Goal: Task Accomplishment & Management: Manage account settings

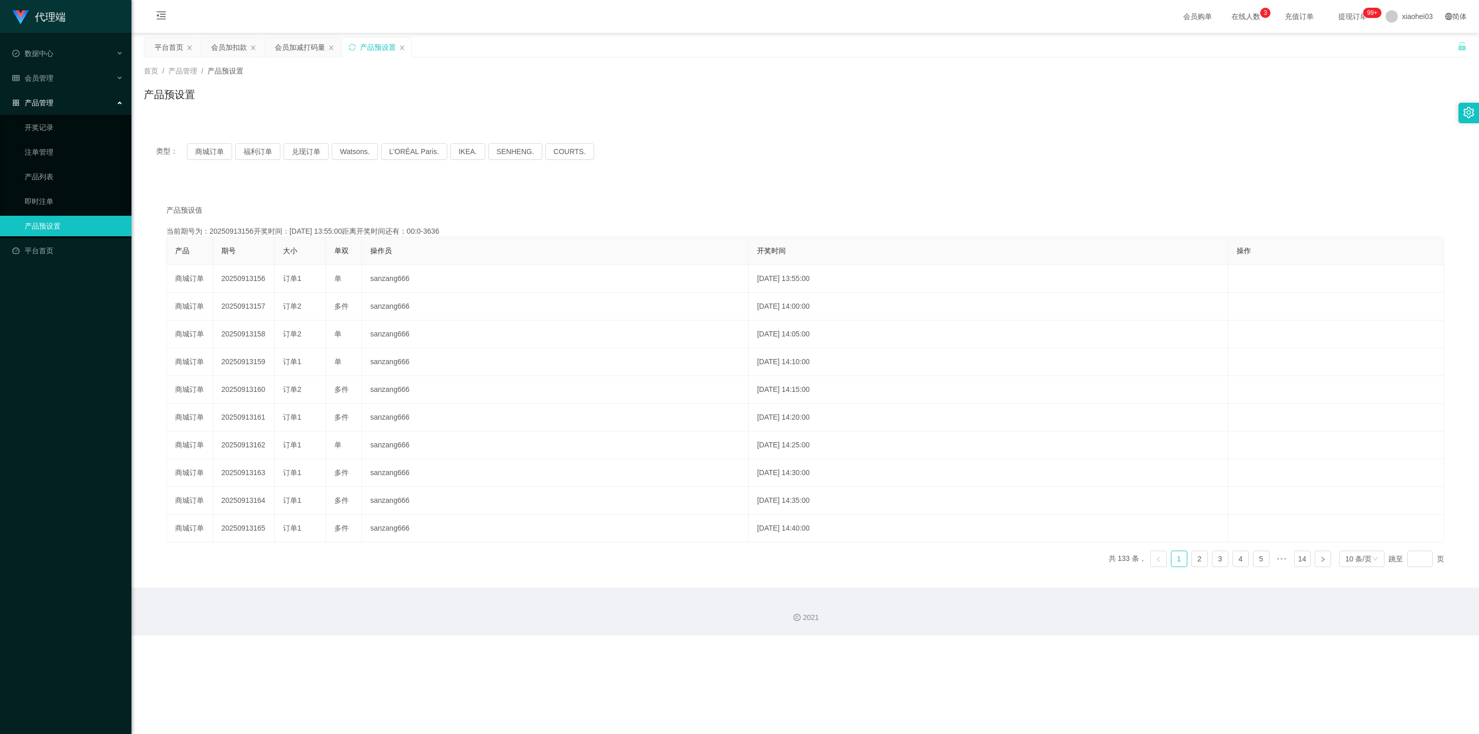
click at [72, 92] on div "产品管理" at bounding box center [65, 102] width 131 height 21
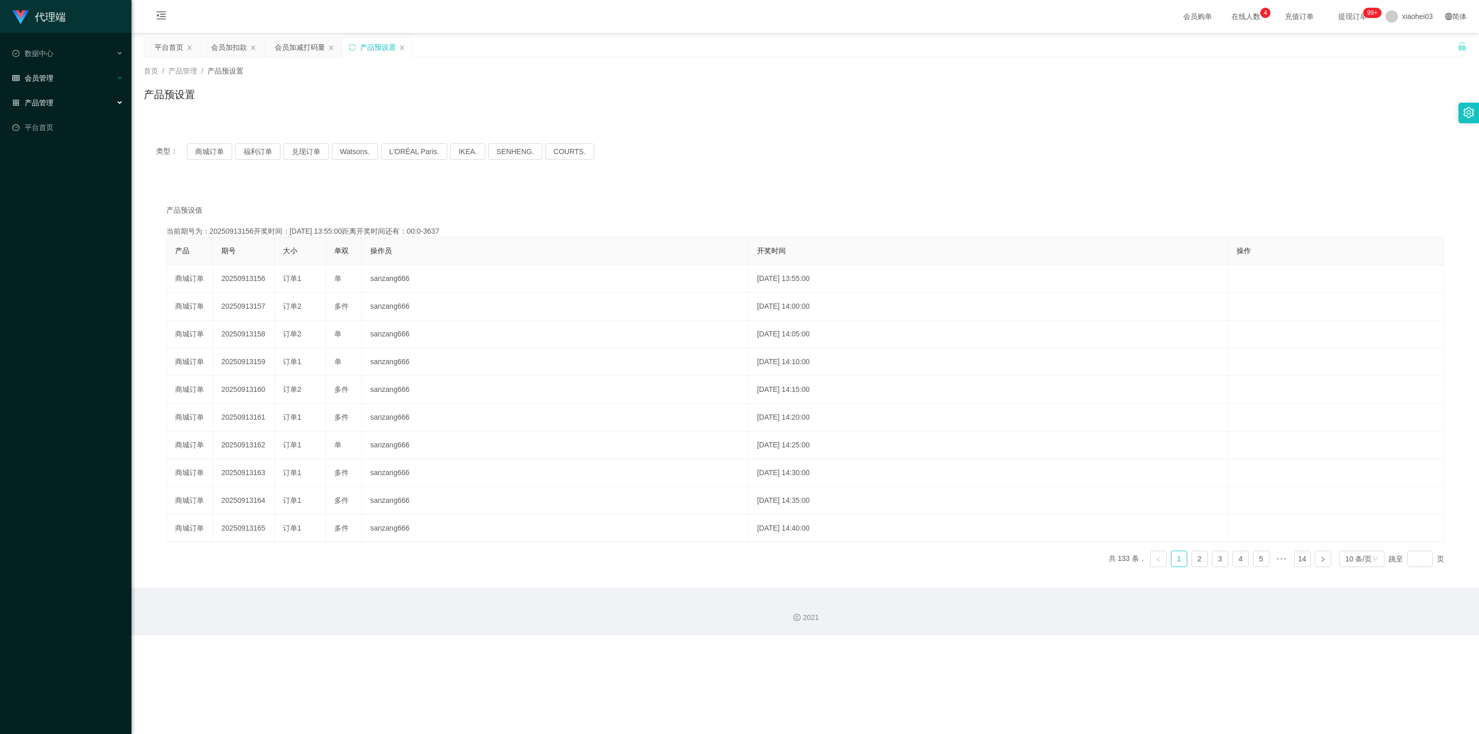
click at [85, 68] on div "会员管理" at bounding box center [65, 78] width 131 height 21
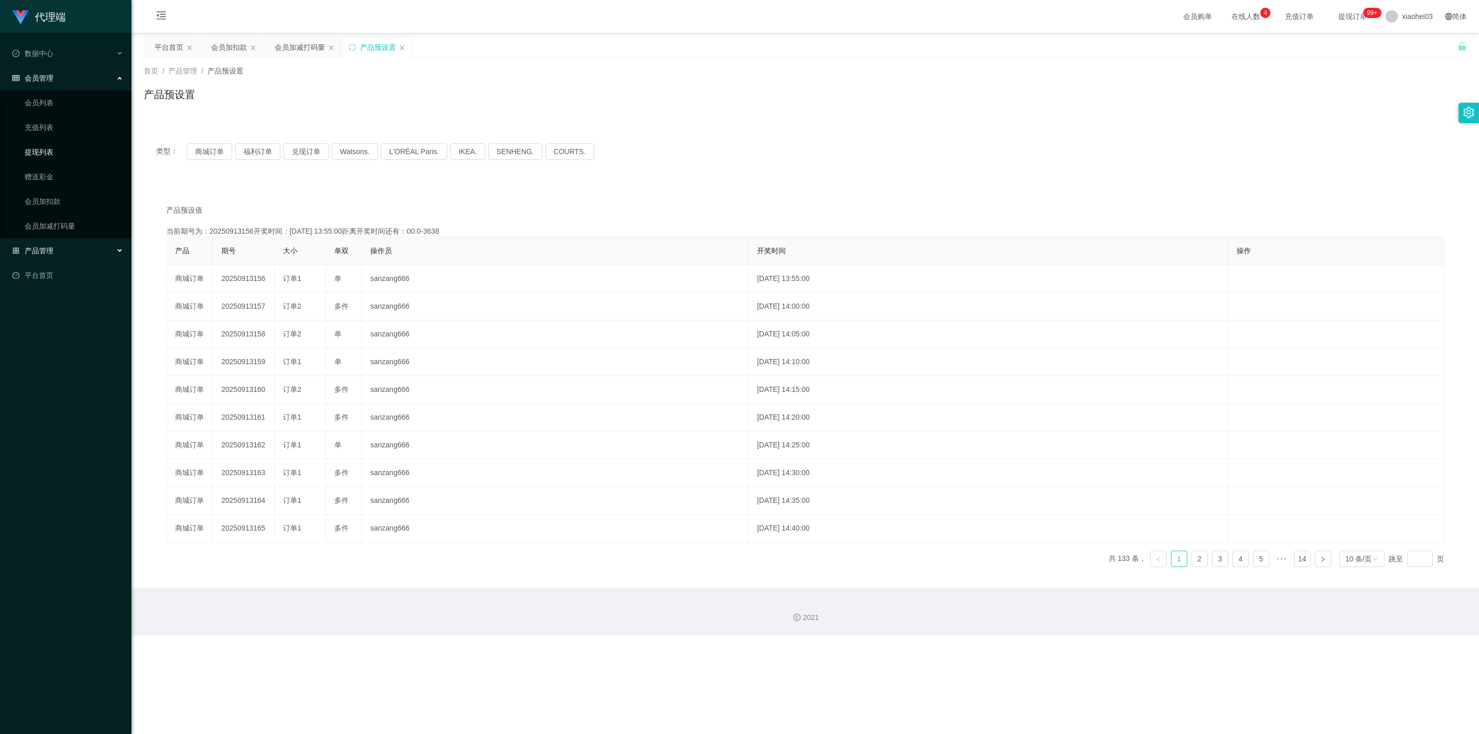
click at [42, 153] on link "提现列表" at bounding box center [74, 152] width 99 height 21
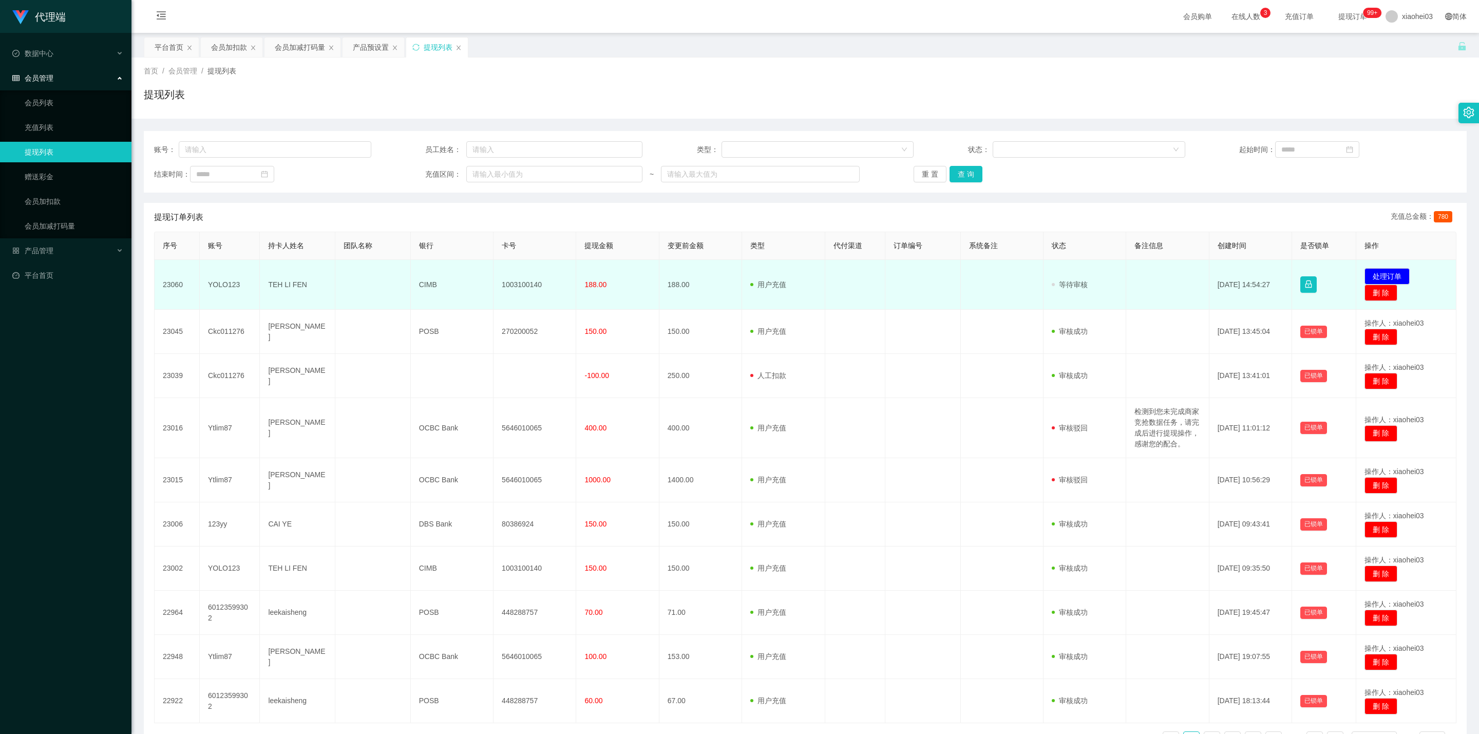
click at [217, 279] on td "YOLO123" at bounding box center [230, 285] width 60 height 50
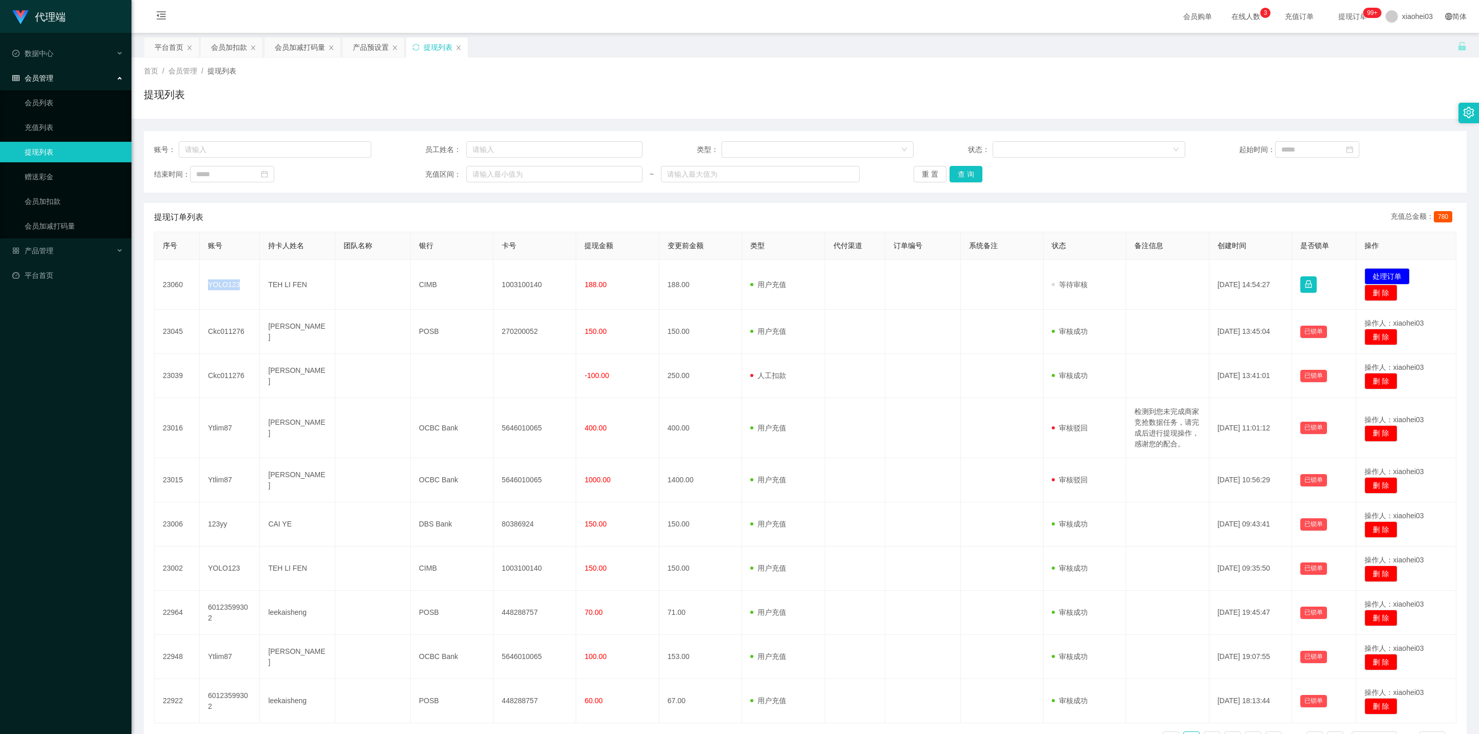
copy td "YOLO123"
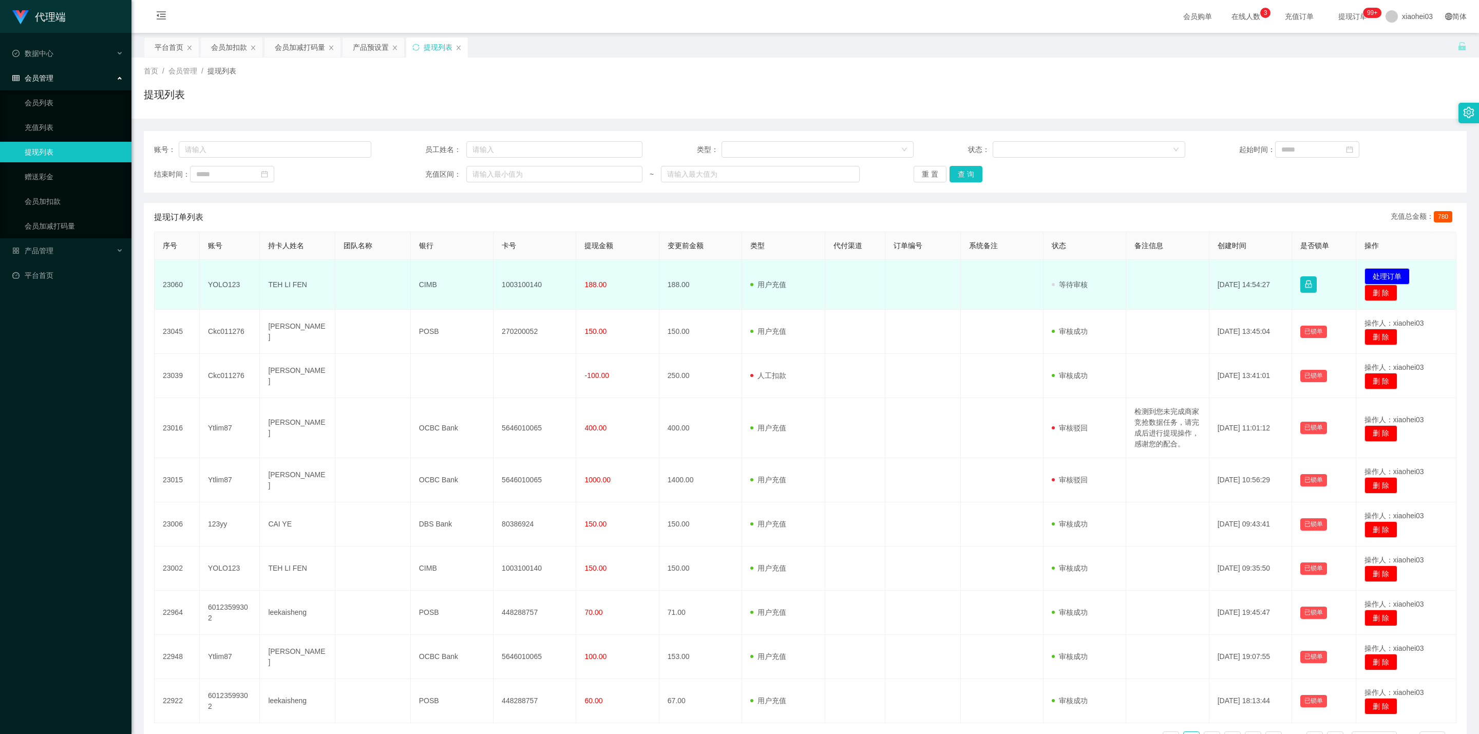
click at [521, 285] on td "1003100140" at bounding box center [534, 285] width 83 height 50
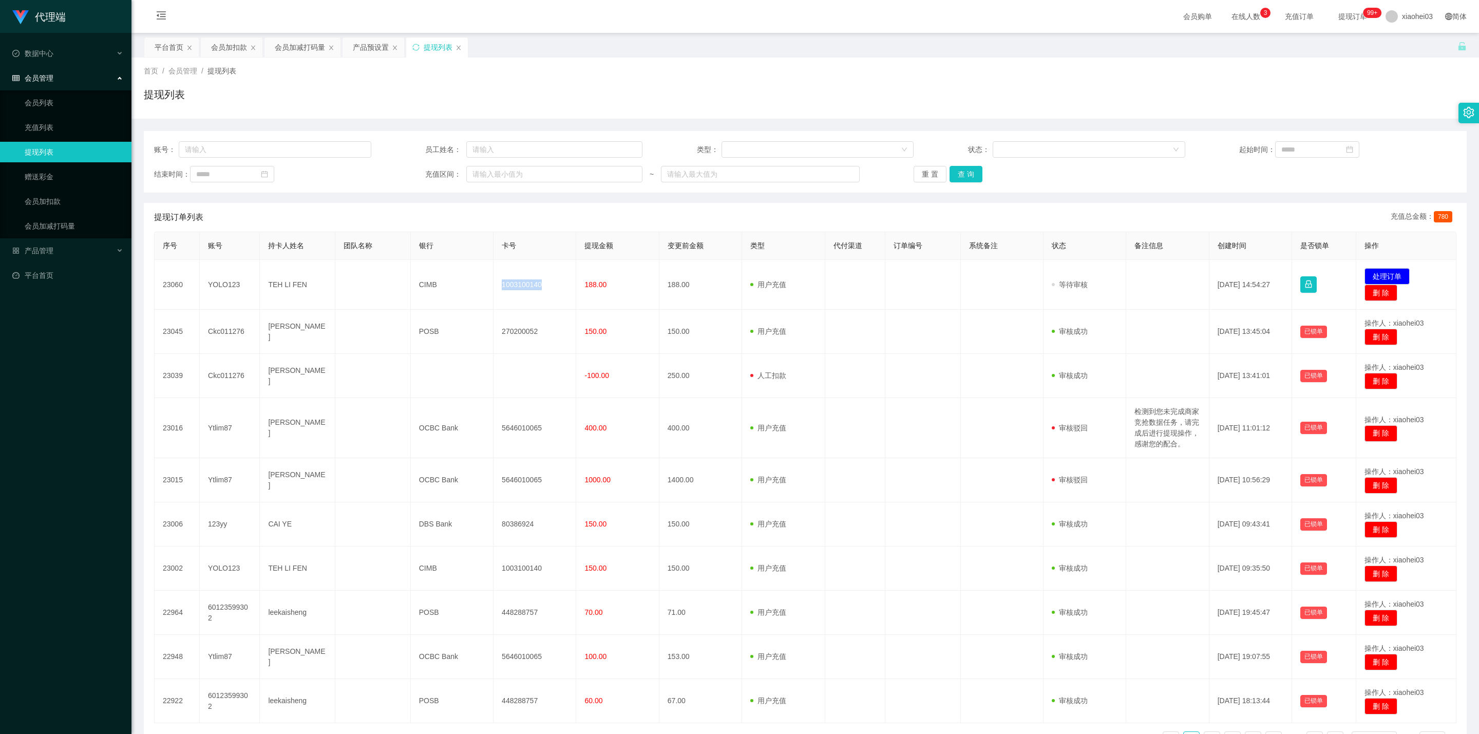
copy td "1003100140"
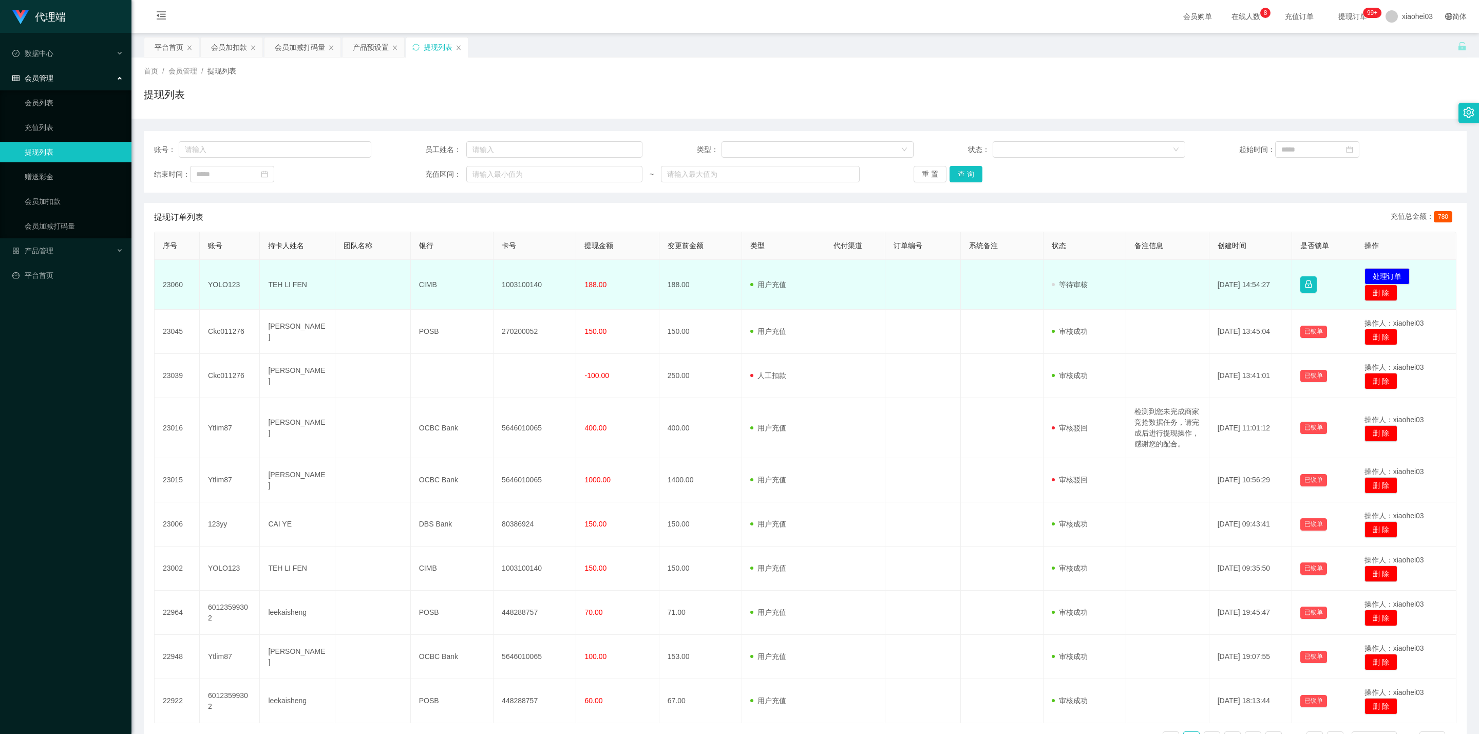
click at [233, 281] on td "YOLO123" at bounding box center [230, 285] width 60 height 50
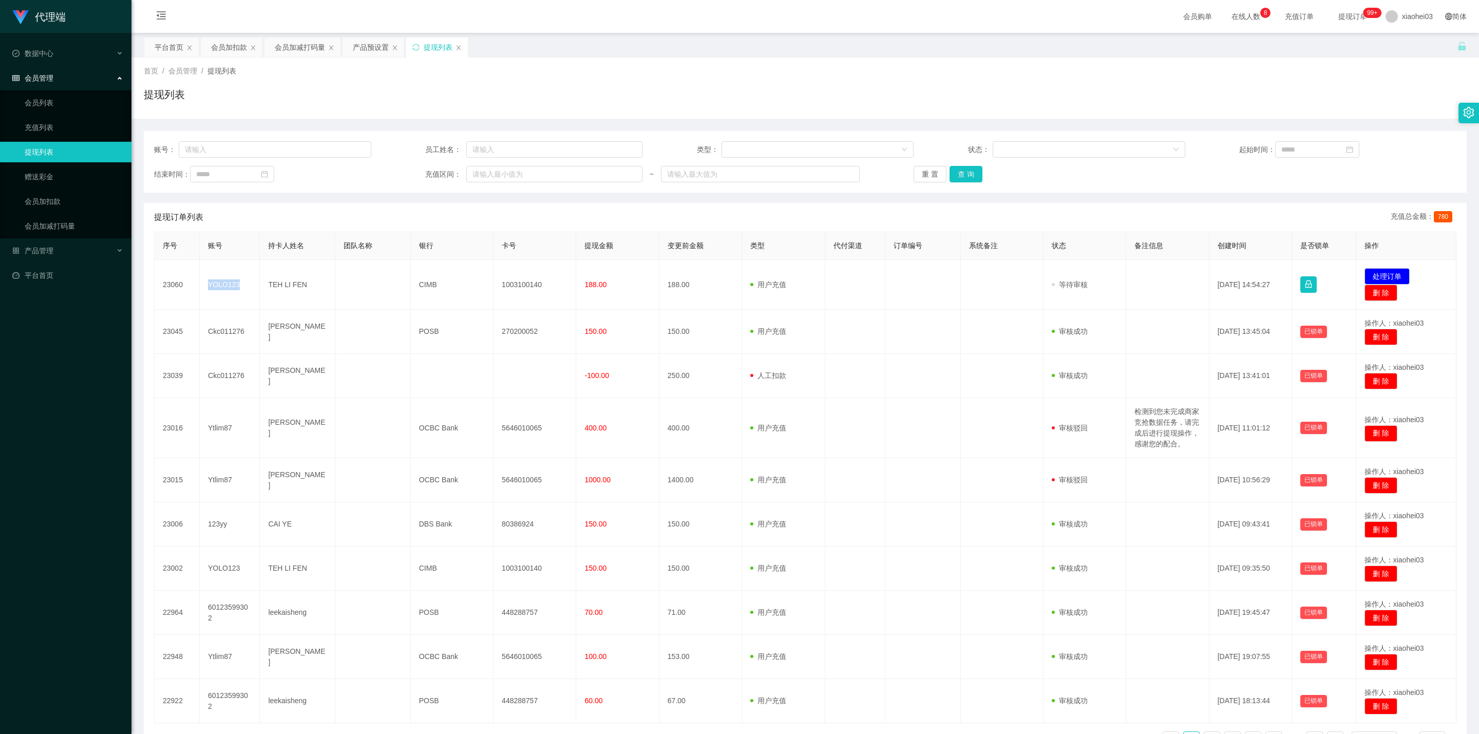
copy td "YOLO123"
click at [225, 48] on div "会员加扣款" at bounding box center [229, 47] width 36 height 20
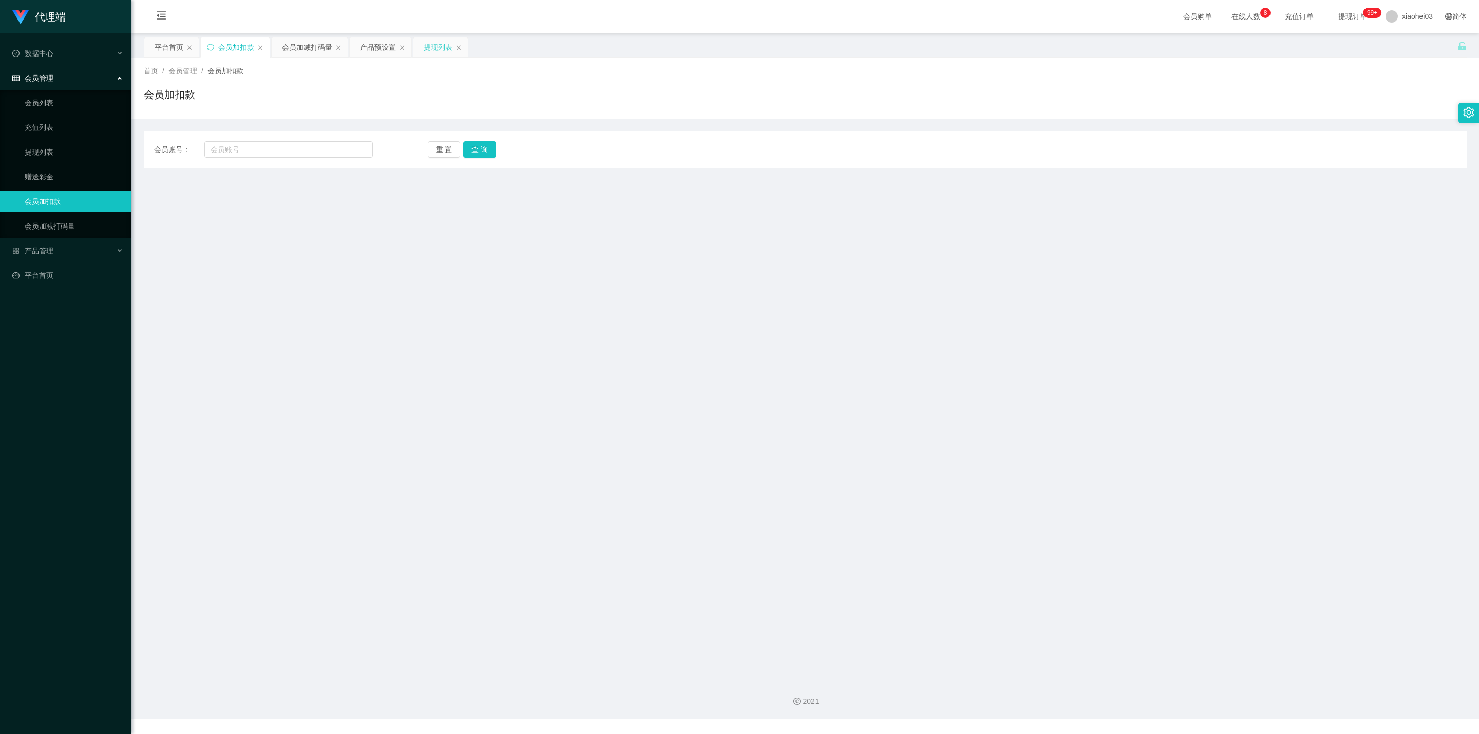
click at [437, 39] on div "提现列表" at bounding box center [438, 47] width 29 height 20
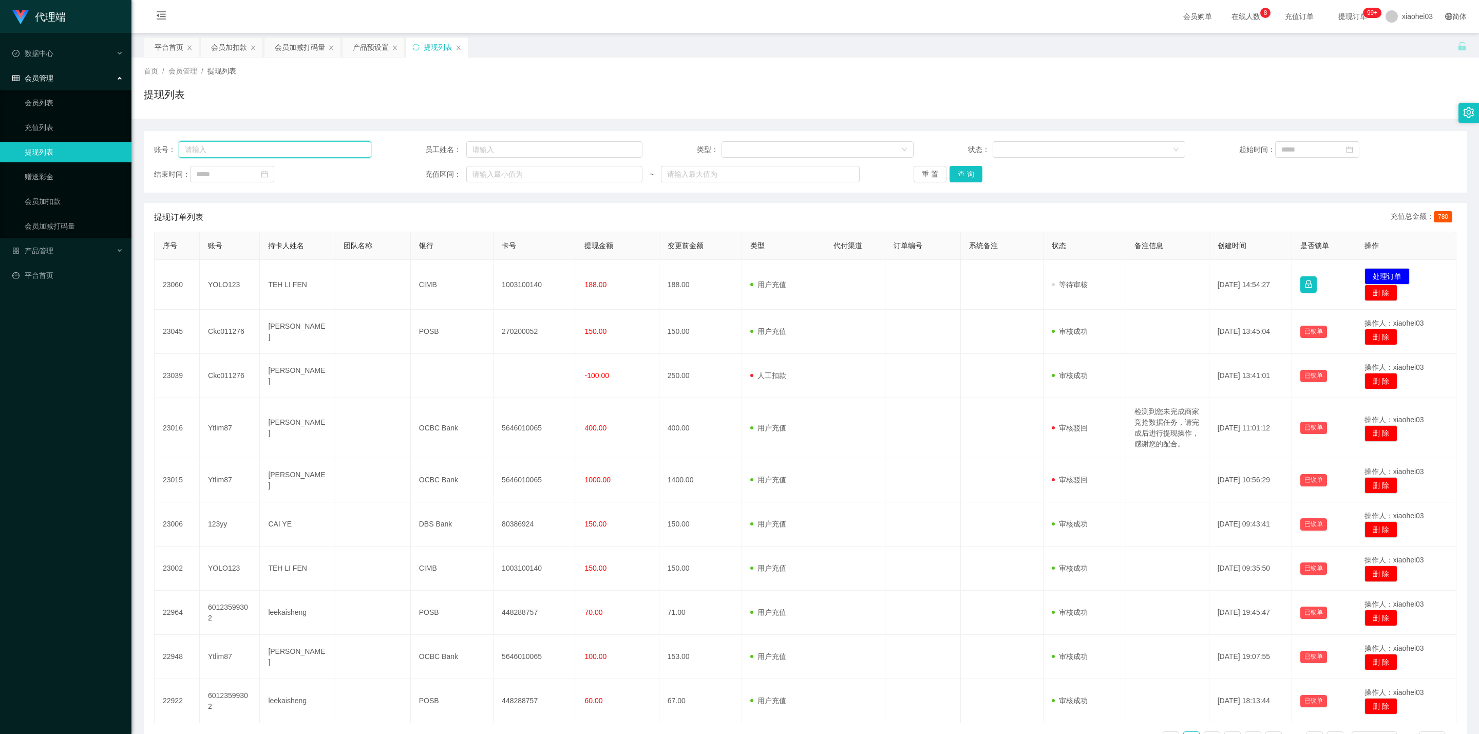
click at [290, 145] on input "text" at bounding box center [275, 149] width 193 height 16
paste input "YOLO123"
type input "YOLO123"
click at [974, 172] on button "查 询" at bounding box center [965, 174] width 33 height 16
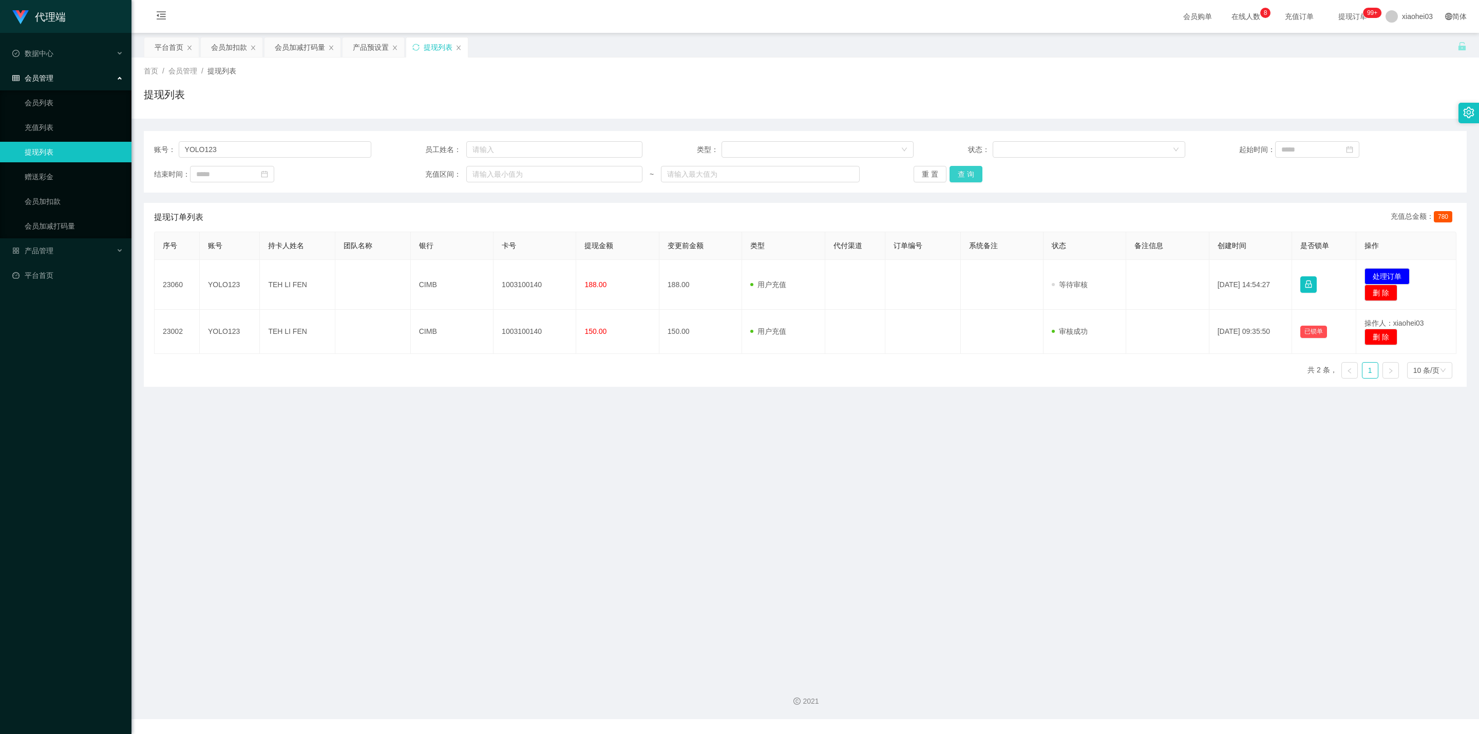
click at [961, 175] on button "查 询" at bounding box center [965, 174] width 33 height 16
click at [291, 54] on div "会员加减打码量" at bounding box center [300, 47] width 50 height 20
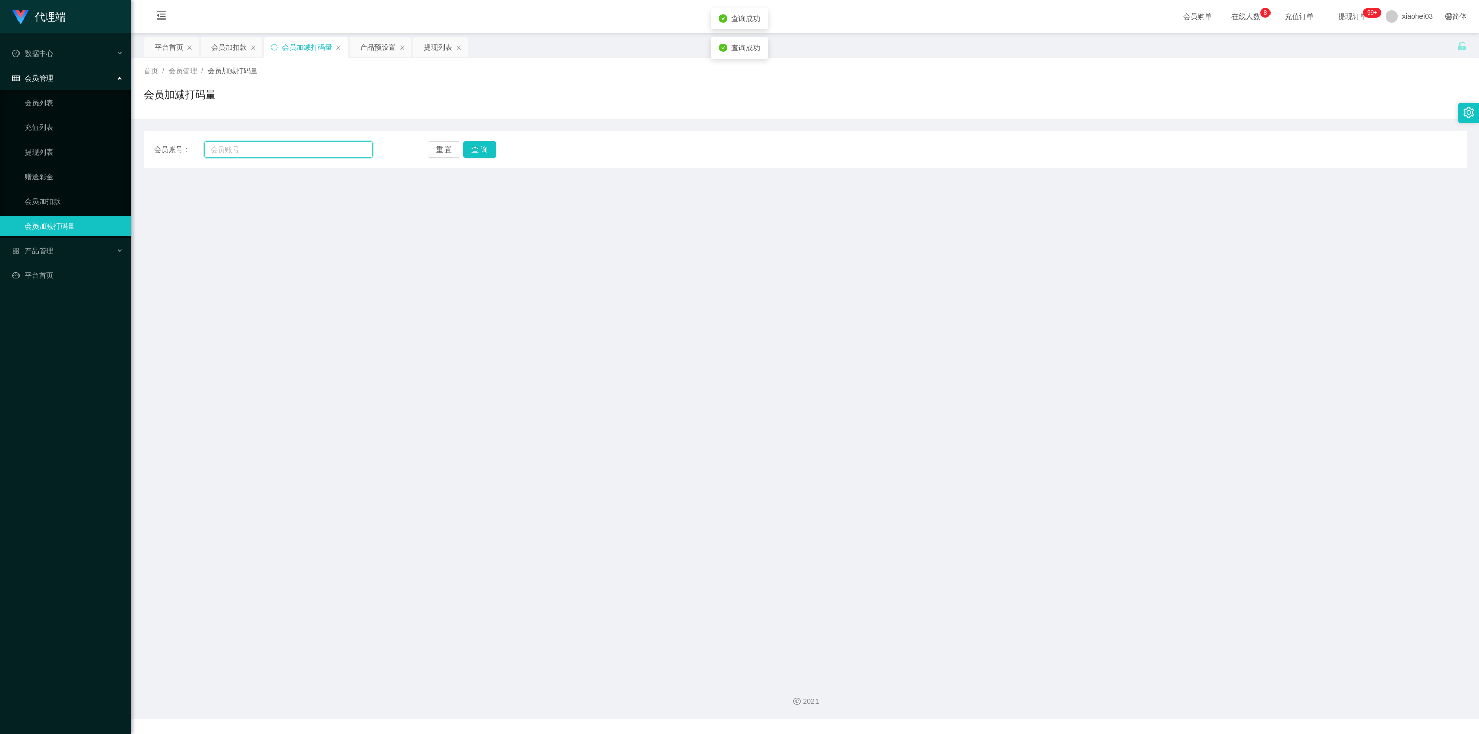
click at [299, 145] on input "text" at bounding box center [288, 149] width 168 height 16
paste input "YOLO123"
type input "YOLO123"
click at [478, 153] on button "查 询" at bounding box center [479, 149] width 33 height 16
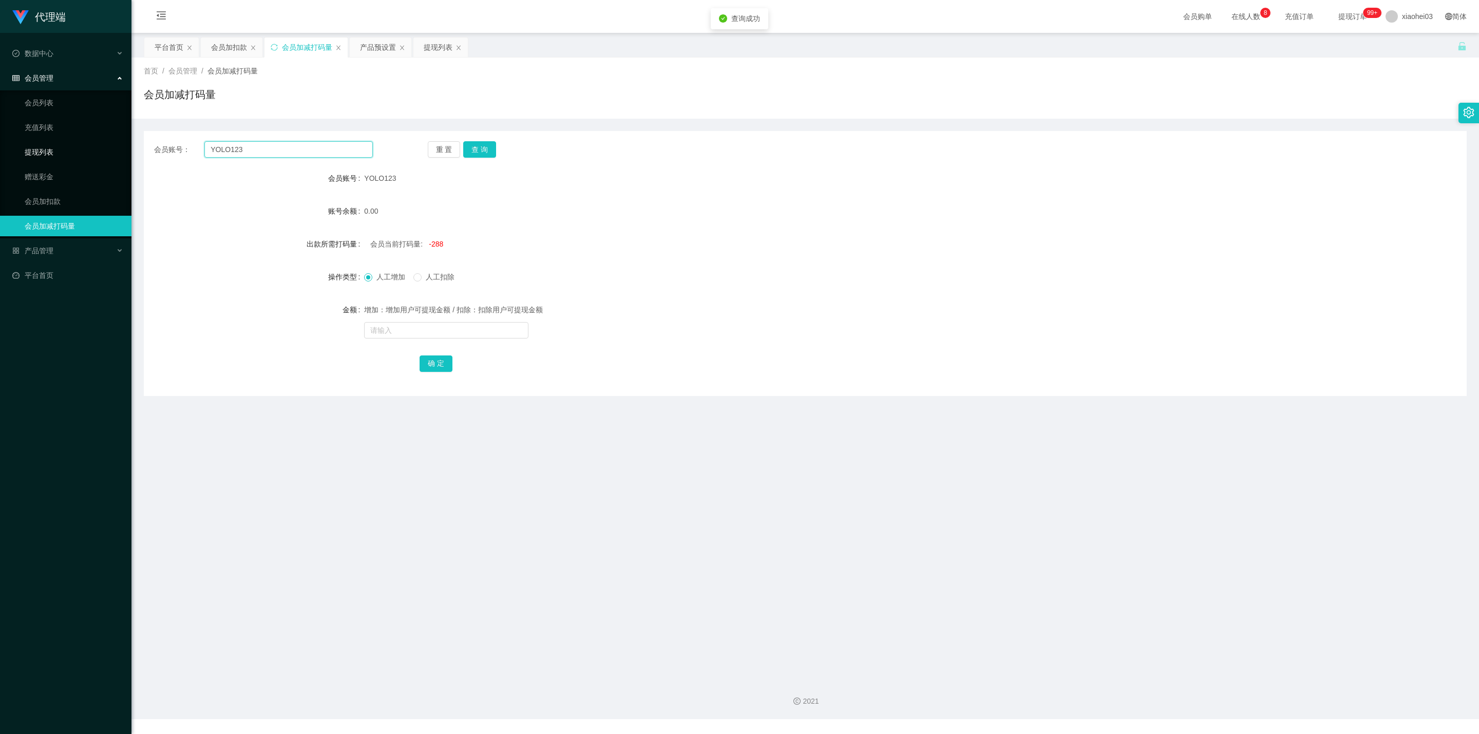
drag, startPoint x: 282, startPoint y: 153, endPoint x: 27, endPoint y: 146, distance: 255.3
click at [72, 146] on section "代理端 数据中心 会员管理 会员列表 充值列表 提现列表 赠送彩金 会员加扣款 会员加减打码量 产品管理 平台首页 保存配置 重置配置 整体风格设置 主题色 …" at bounding box center [739, 359] width 1479 height 719
click at [521, 230] on form "会员账号 YOLO123 账号余额 0.00 出款所需打码量 会员当前打码量: -288 操作类型 人工增加 人工扣除 金额 增加：增加用户可提现金额 / 扣…" at bounding box center [805, 270] width 1323 height 205
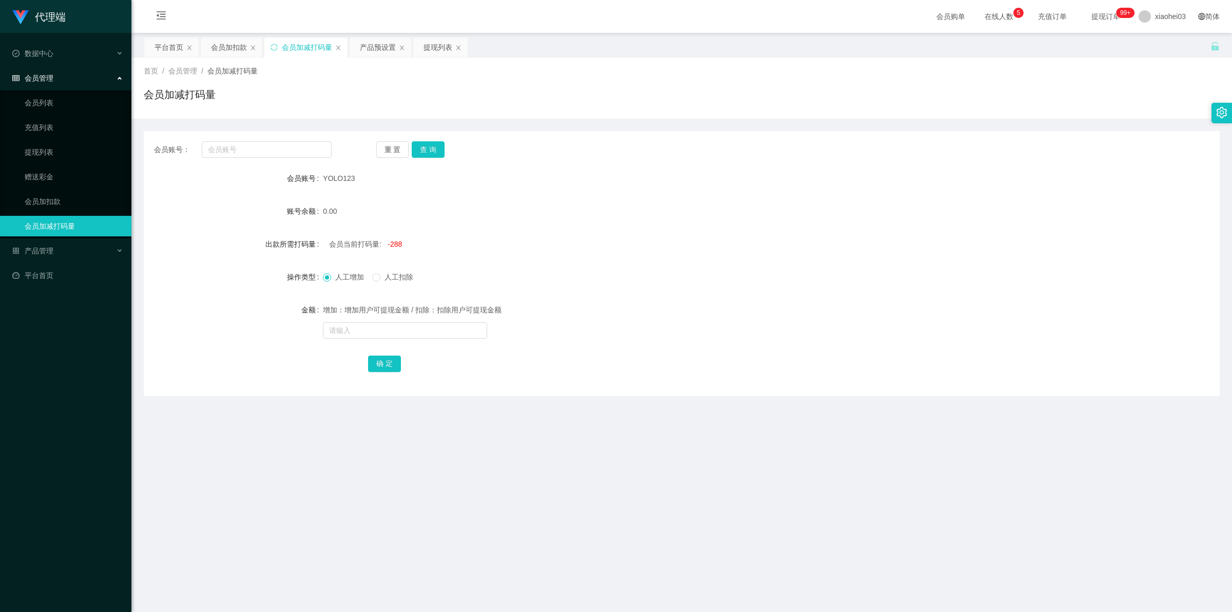
click at [285, 158] on div "会员账号： 重 置 查 询 会员账号 YOLO123 账号余额 0.00 出款所需打码量 会员当前打码量: -288 操作类型 人工增加 人工扣除 金额 增加…" at bounding box center [682, 263] width 1076 height 265
click at [438, 53] on div "提现列表" at bounding box center [438, 47] width 29 height 20
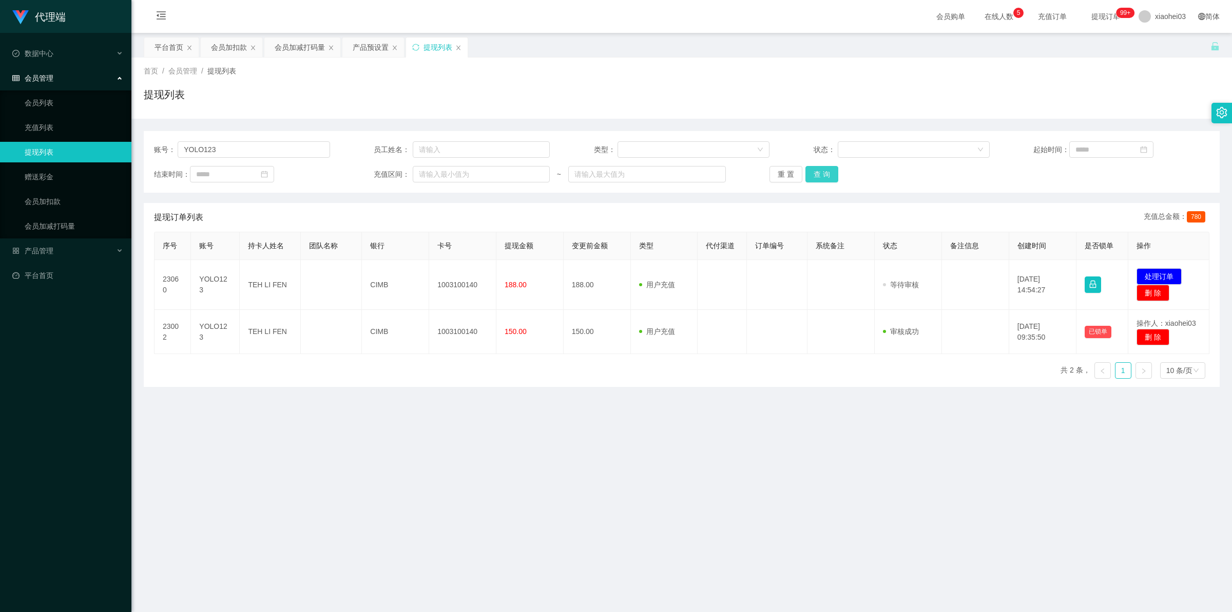
click at [815, 172] on button "查 询" at bounding box center [822, 174] width 33 height 16
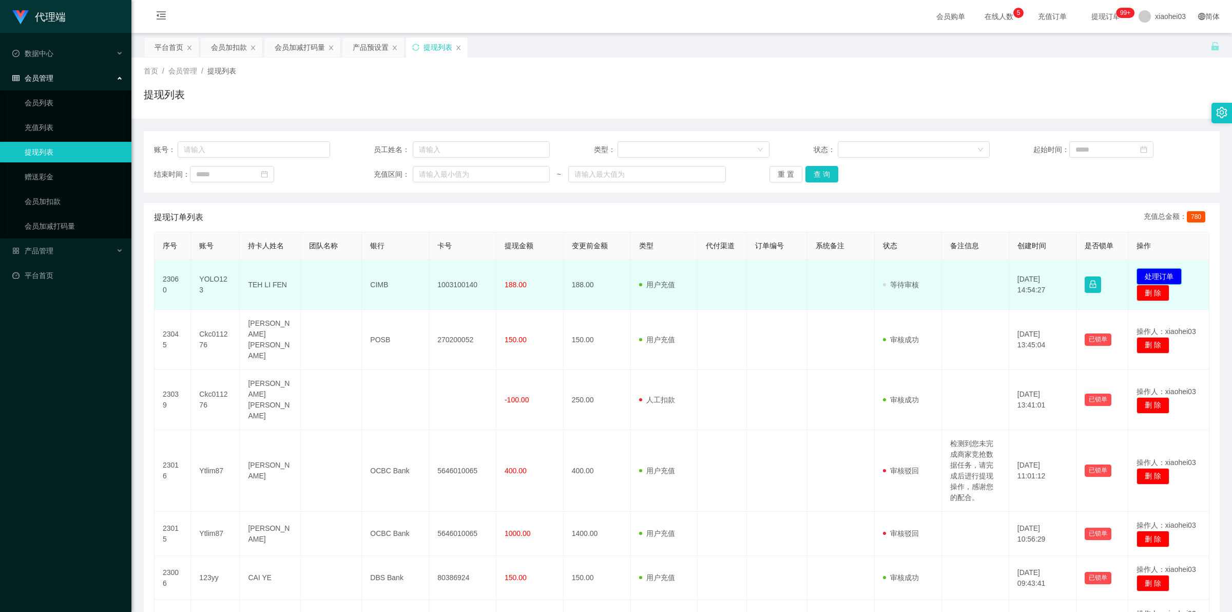
click at [1172, 275] on button "处理订单" at bounding box center [1159, 276] width 45 height 16
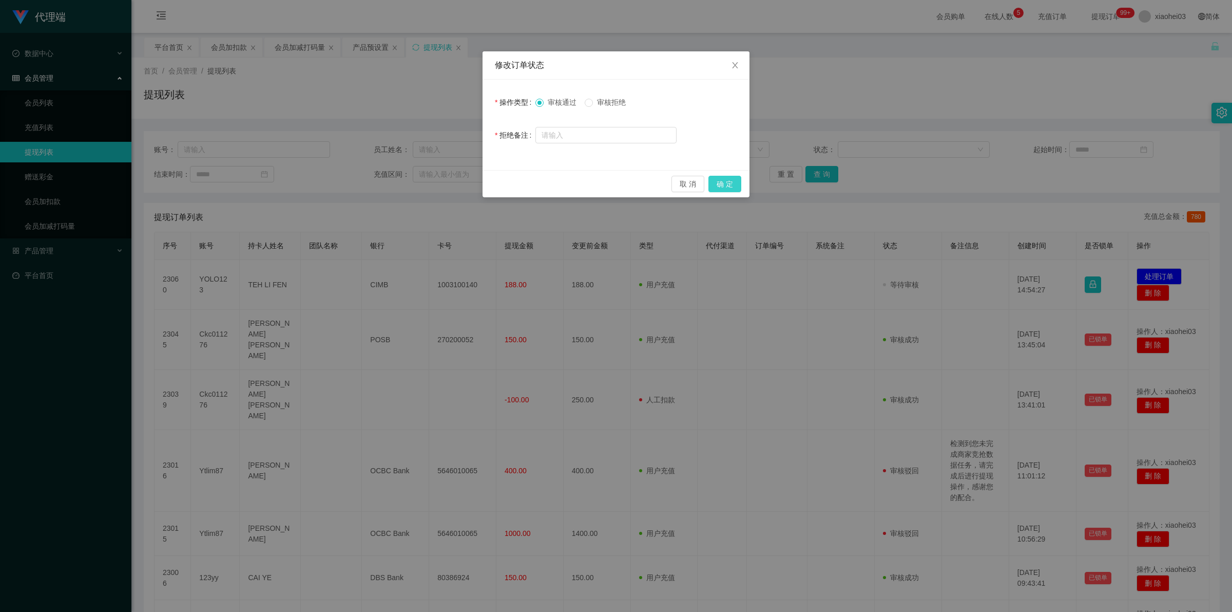
click at [719, 186] on button "确 定" at bounding box center [725, 184] width 33 height 16
